Goal: Task Accomplishment & Management: Complete application form

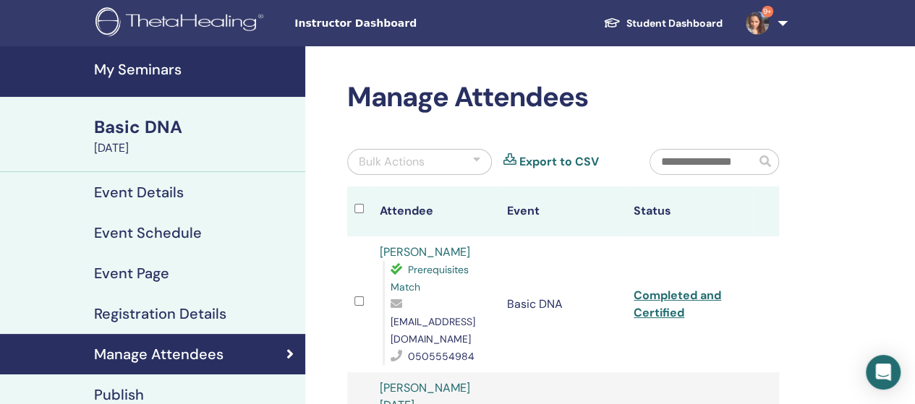
click at [160, 77] on h4 "My Seminars" at bounding box center [195, 69] width 202 height 17
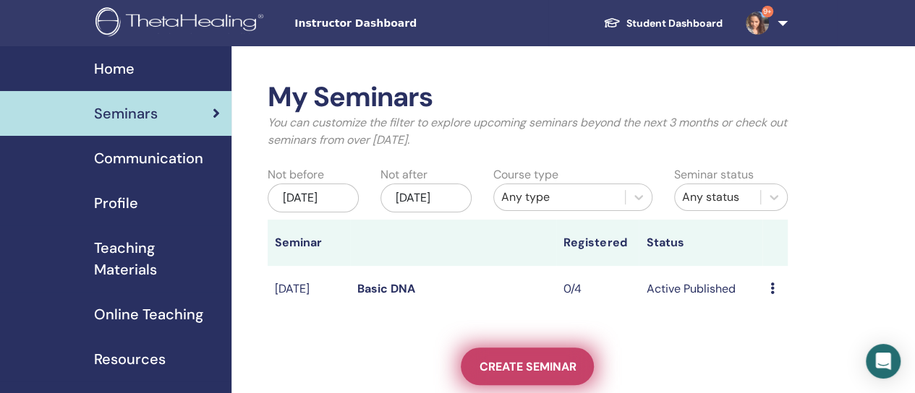
click at [522, 375] on span "Create seminar" at bounding box center [527, 366] width 97 height 15
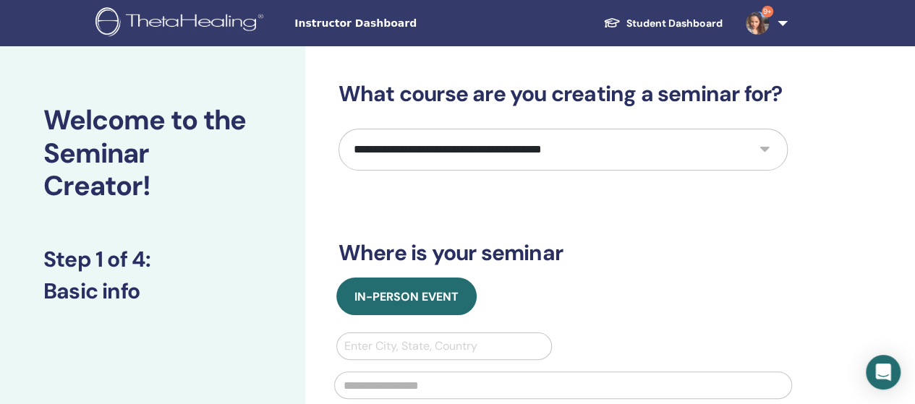
click at [417, 164] on select "**********" at bounding box center [562, 150] width 449 height 42
select select "*"
click at [338, 129] on select "**********" at bounding box center [562, 150] width 449 height 42
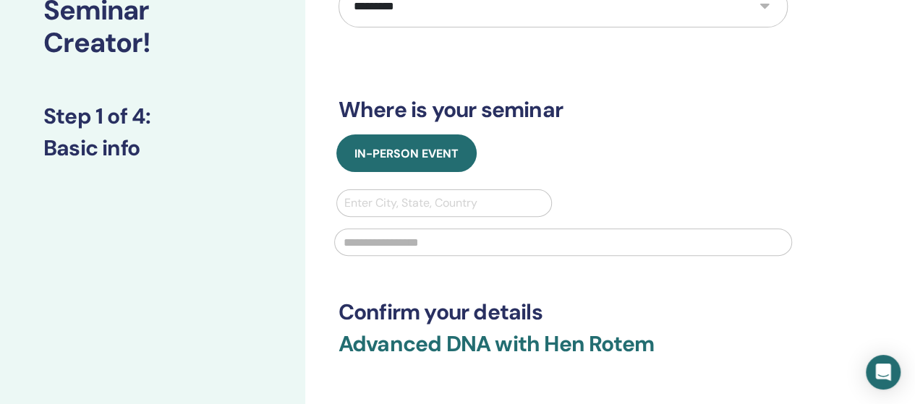
scroll to position [145, 0]
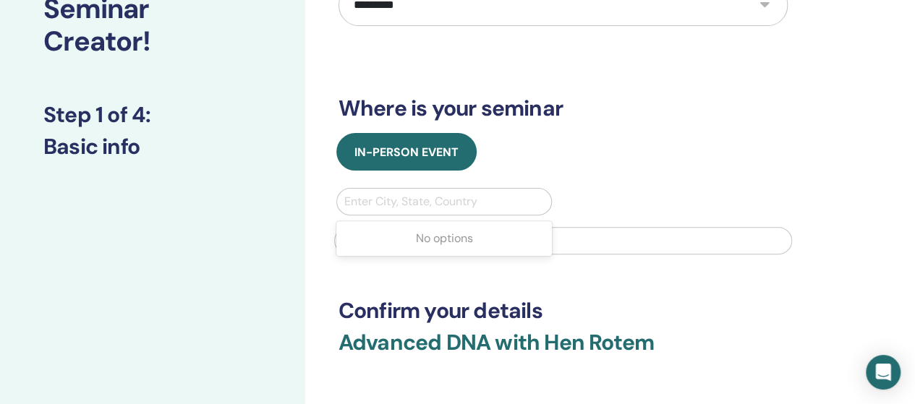
click at [432, 196] on div at bounding box center [444, 202] width 200 height 20
type input "*"
type input "*****"
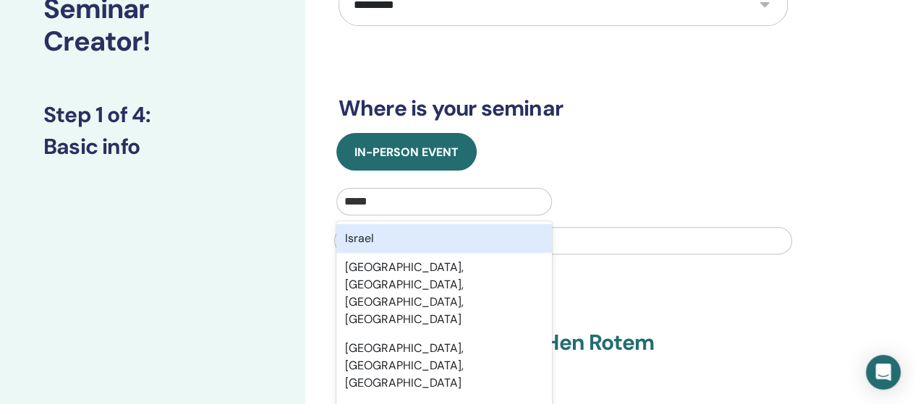
click at [427, 239] on div "Israel" at bounding box center [444, 238] width 216 height 29
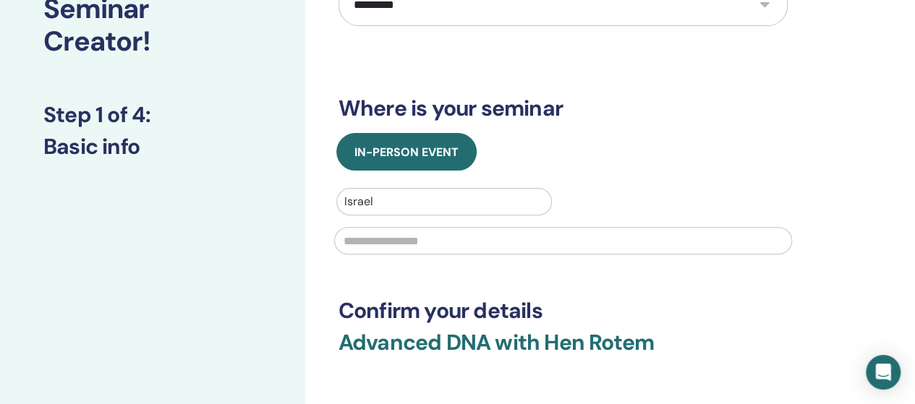
click at [427, 244] on input "text" at bounding box center [563, 240] width 458 height 27
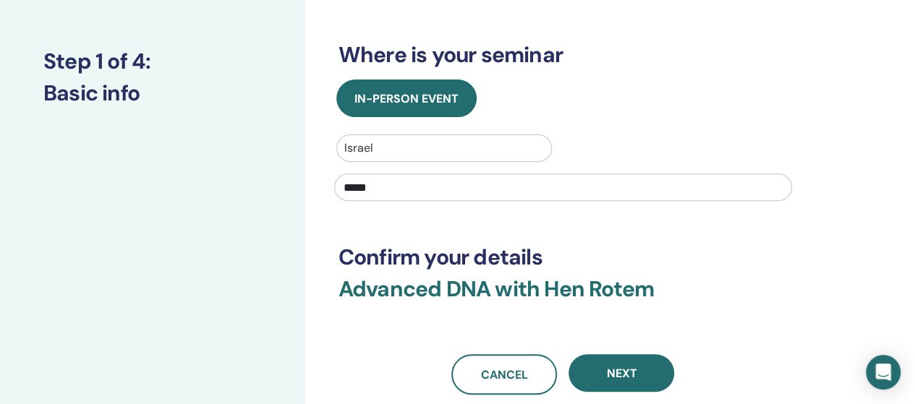
scroll to position [289, 0]
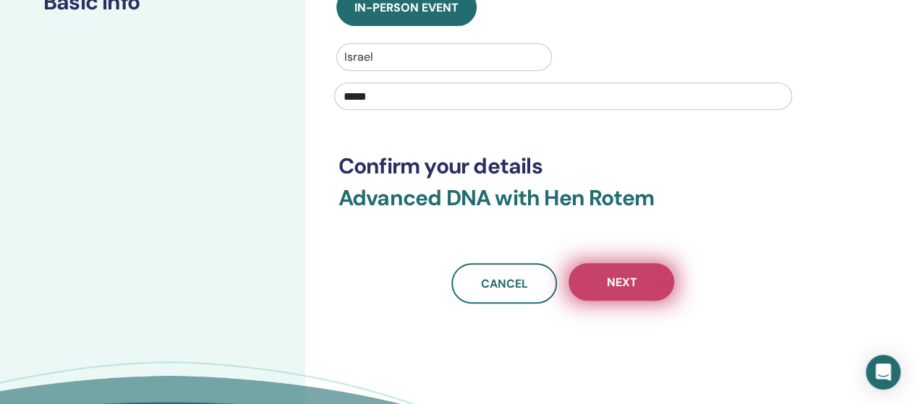
type input "*****"
click at [594, 274] on button "Next" at bounding box center [621, 282] width 106 height 38
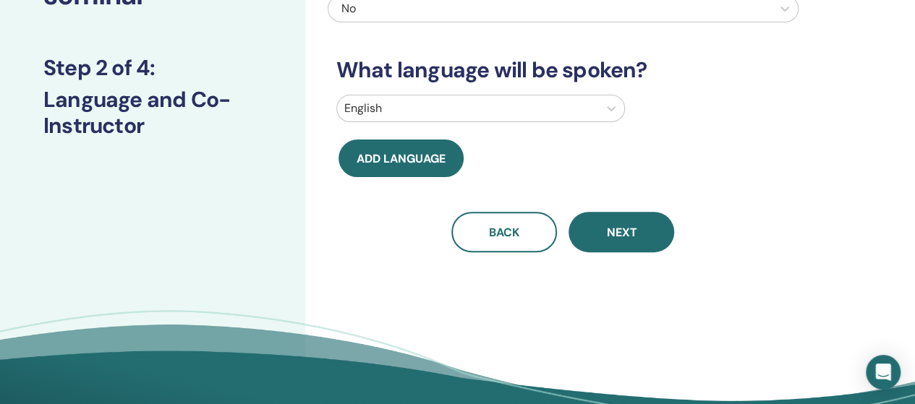
scroll to position [72, 0]
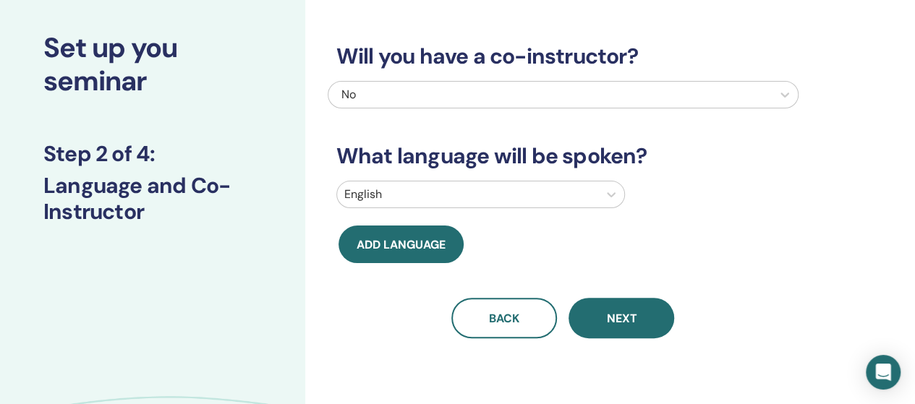
click at [467, 194] on div at bounding box center [467, 194] width 247 height 20
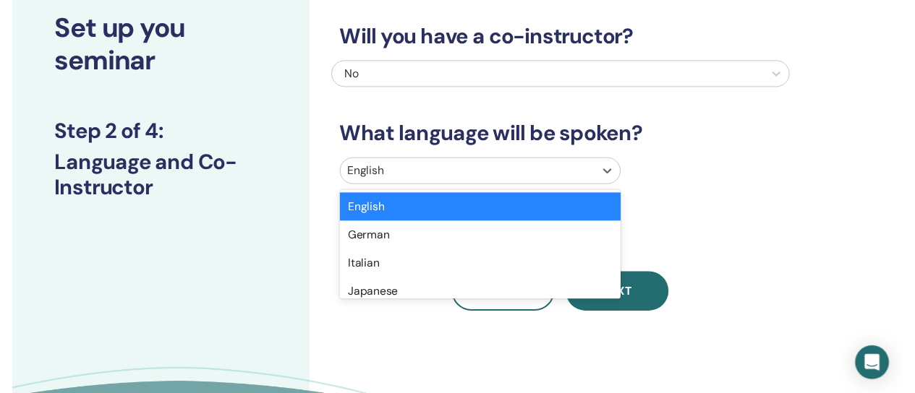
scroll to position [105, 0]
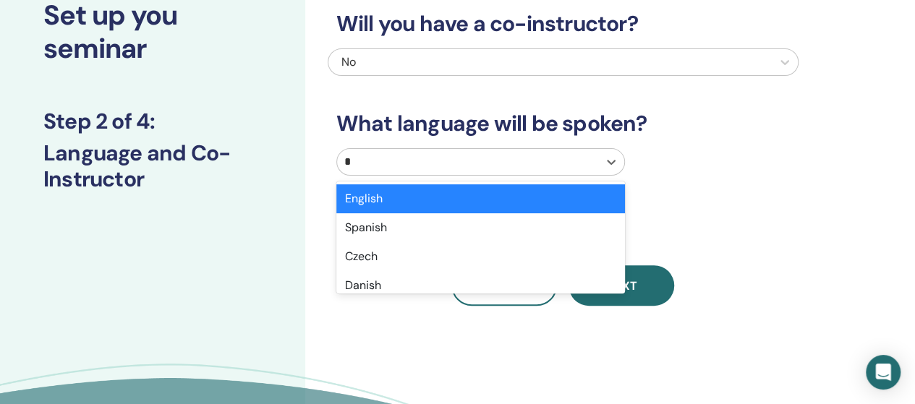
type input "**"
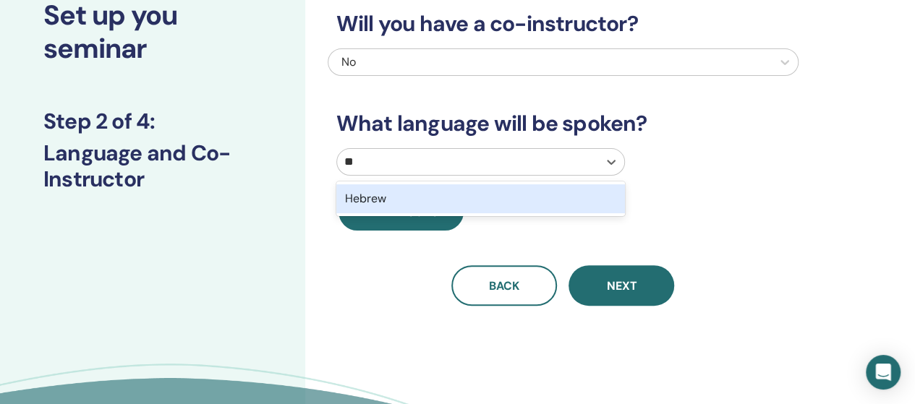
click at [467, 196] on div "Hebrew" at bounding box center [480, 198] width 289 height 29
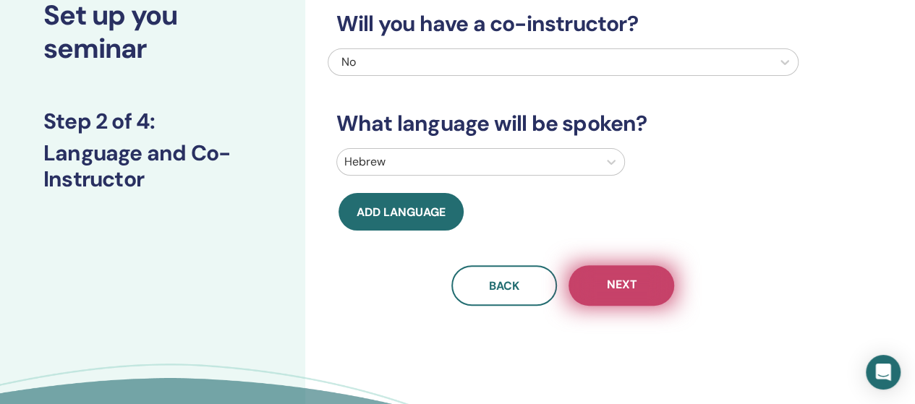
click at [617, 274] on button "Next" at bounding box center [621, 285] width 106 height 40
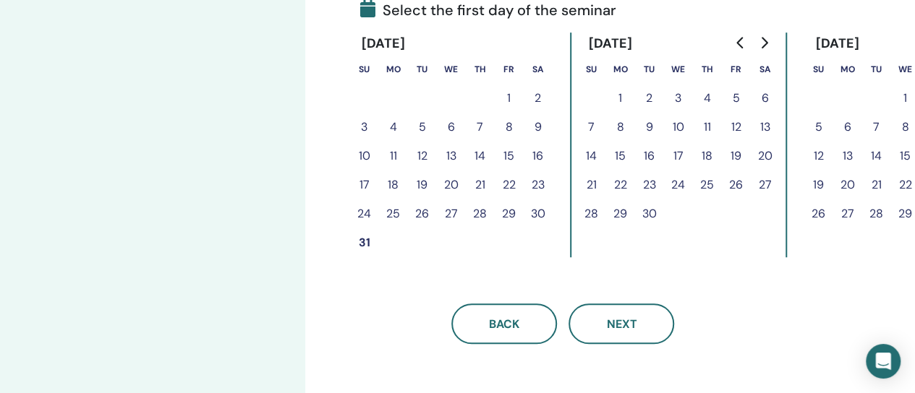
scroll to position [362, 0]
click at [370, 240] on button "31" at bounding box center [364, 242] width 29 height 29
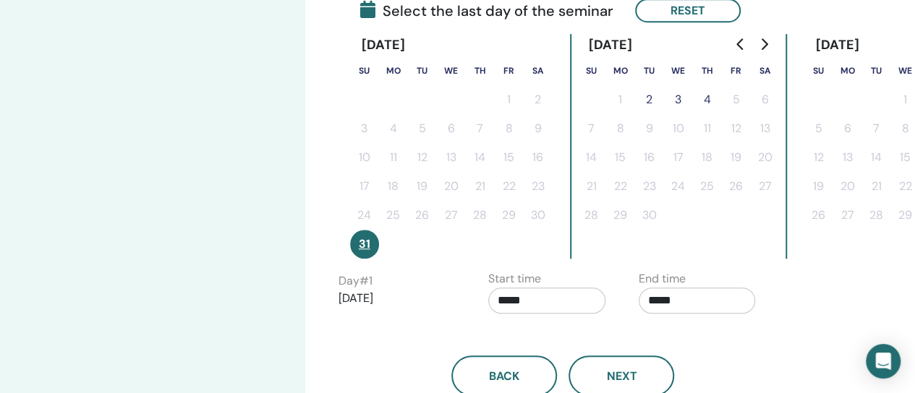
click at [707, 98] on button "4" at bounding box center [707, 99] width 29 height 29
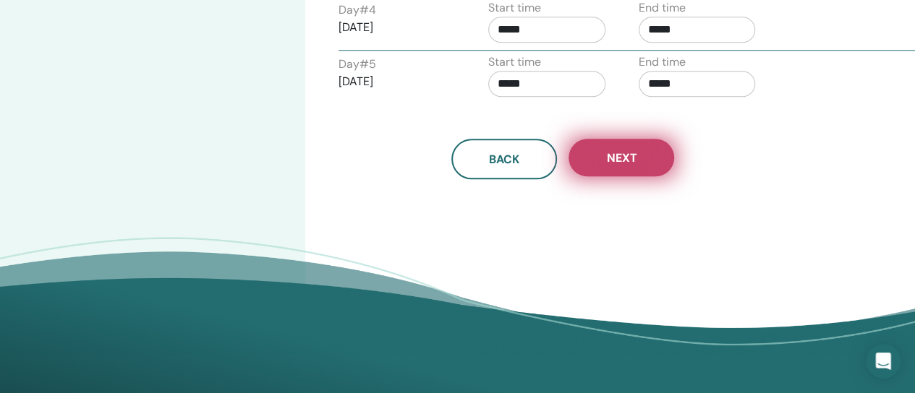
click at [599, 161] on button "Next" at bounding box center [621, 158] width 106 height 38
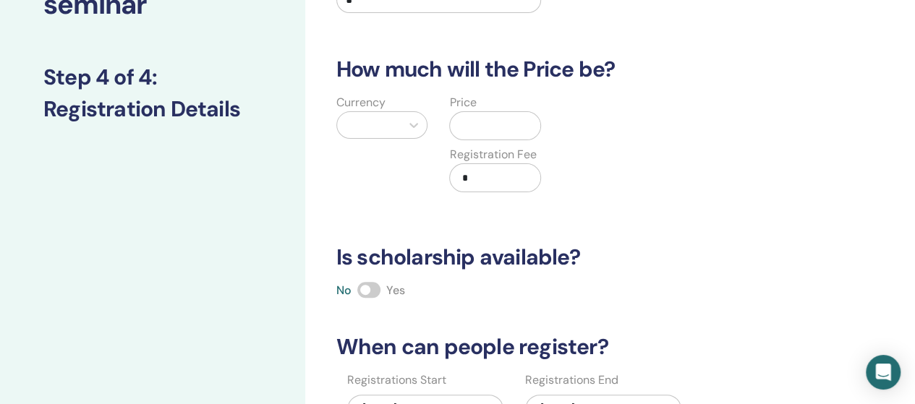
scroll to position [0, 0]
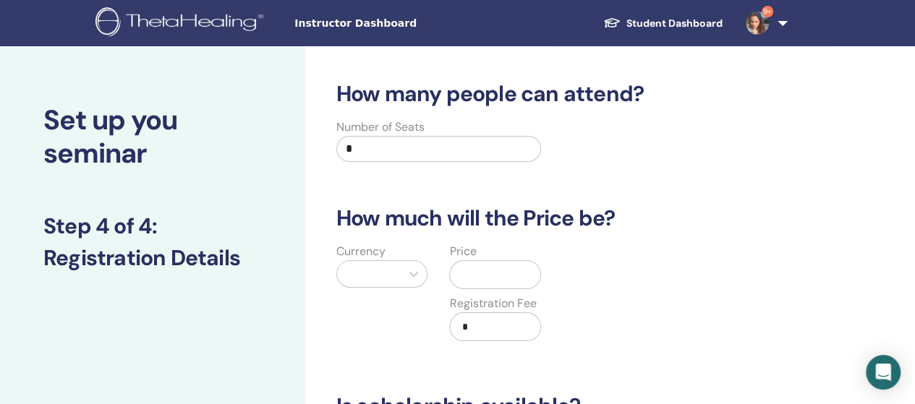
click at [443, 155] on input "*" at bounding box center [438, 149] width 205 height 26
type input "*"
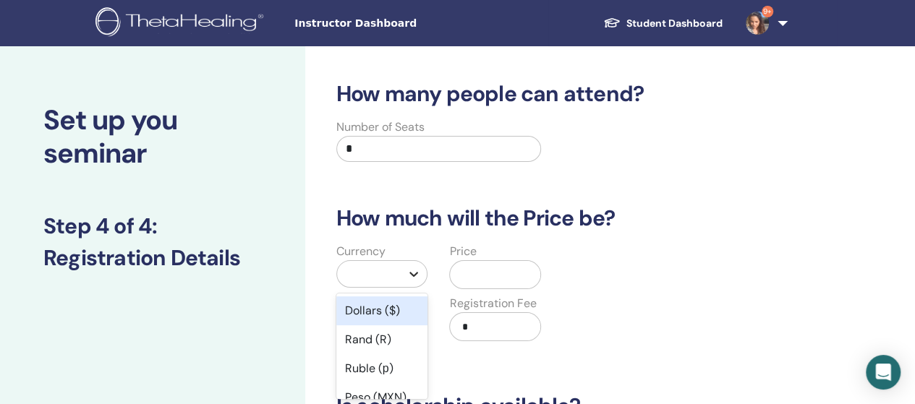
click at [404, 265] on div at bounding box center [414, 274] width 26 height 26
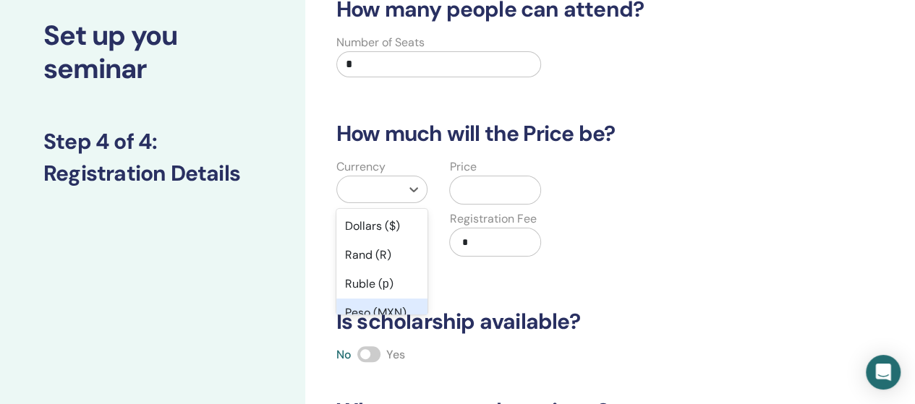
scroll to position [111, 0]
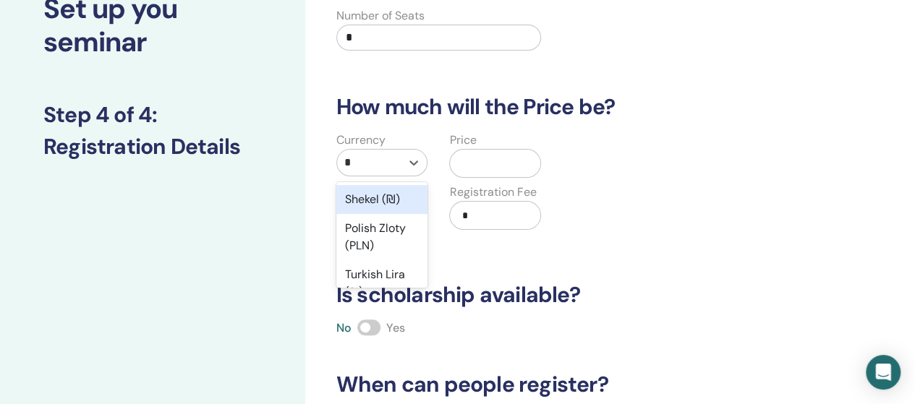
type input "**"
click at [376, 197] on div "Shekel (₪)" at bounding box center [382, 199] width 92 height 29
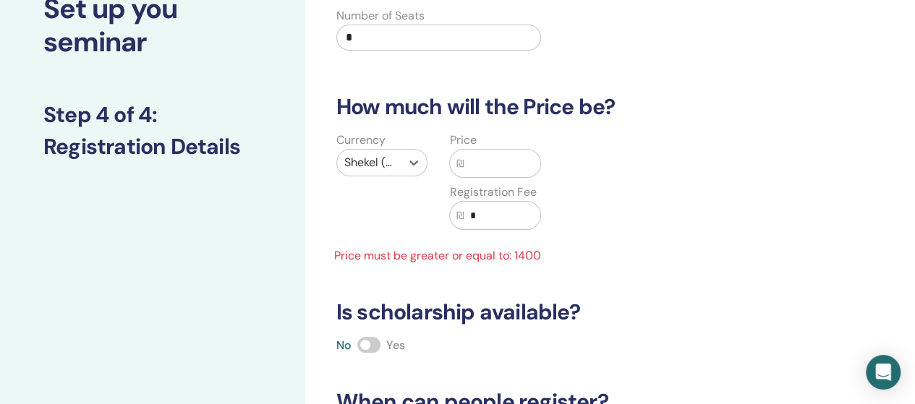
click at [486, 158] on input "text" at bounding box center [502, 163] width 77 height 27
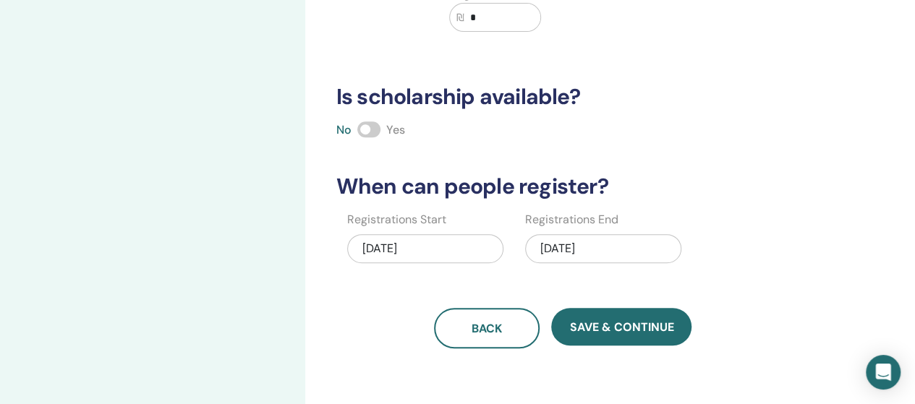
scroll to position [328, 0]
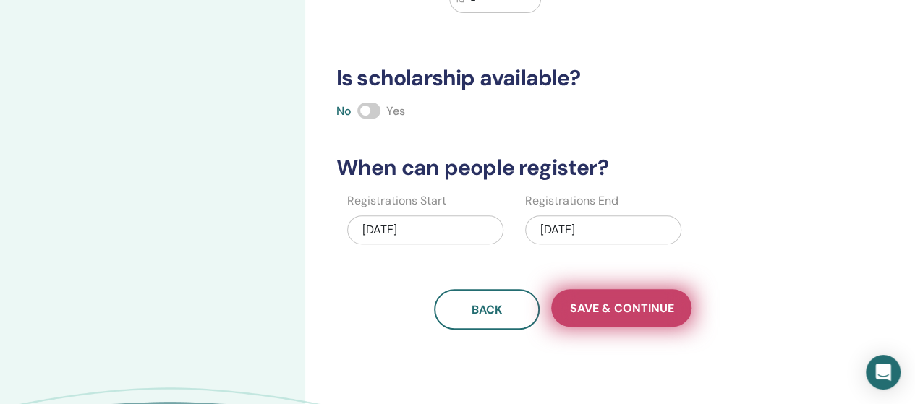
type input "****"
click at [613, 294] on button "Save & Continue" at bounding box center [621, 308] width 140 height 38
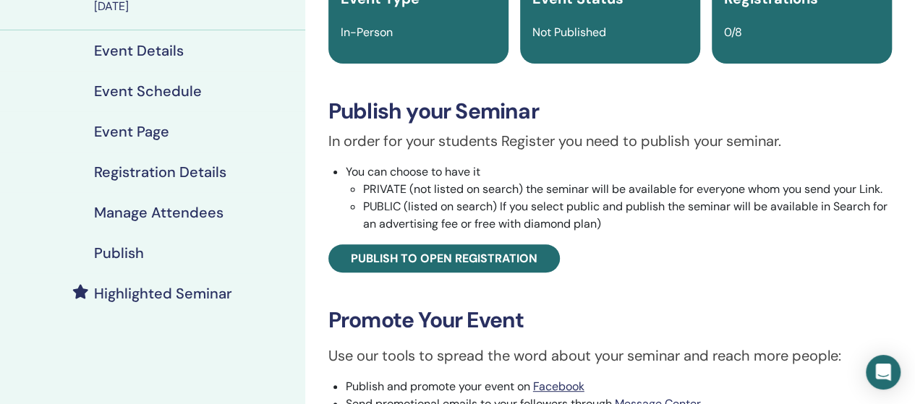
scroll to position [145, 0]
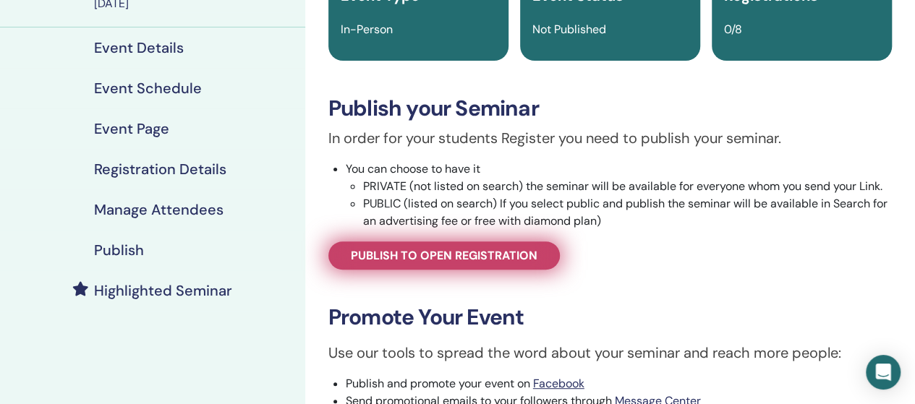
click at [489, 251] on span "Publish to open registration" at bounding box center [444, 255] width 187 height 15
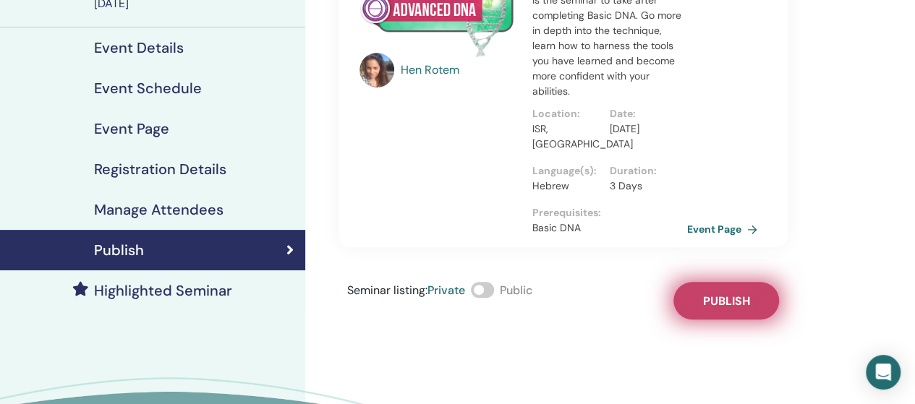
click at [725, 302] on span "Publish" at bounding box center [725, 301] width 47 height 15
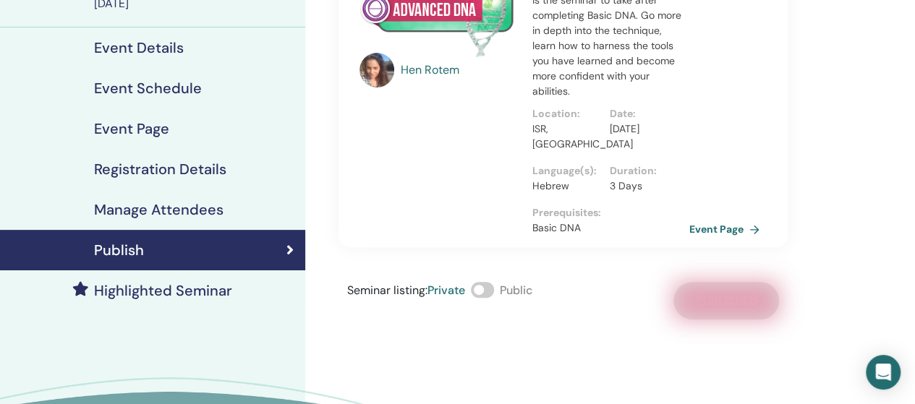
click at [706, 231] on link "Event Page" at bounding box center [727, 229] width 76 height 22
